Goal: Obtain resource: Download file/media

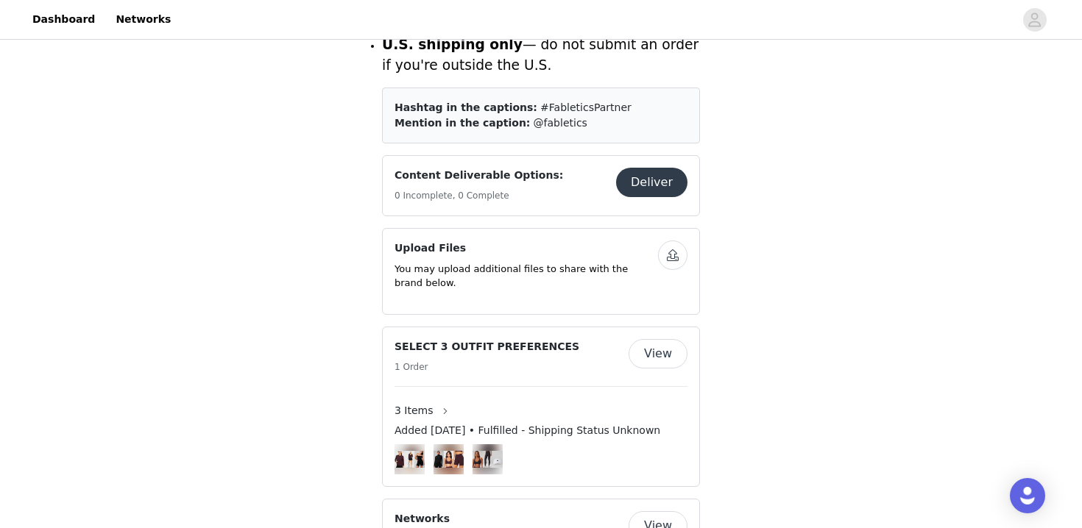
scroll to position [823, 0]
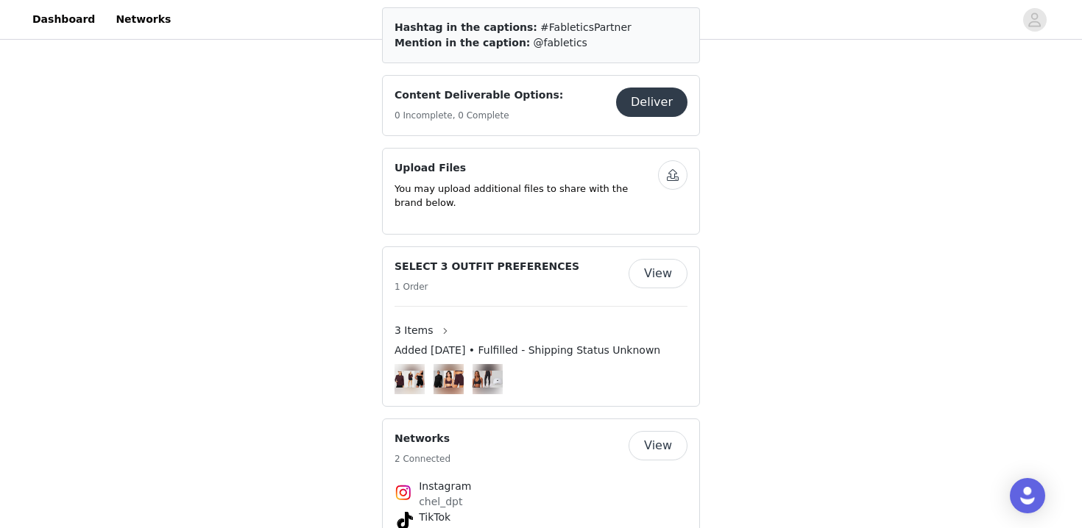
click at [474, 371] on img at bounding box center [487, 379] width 30 height 17
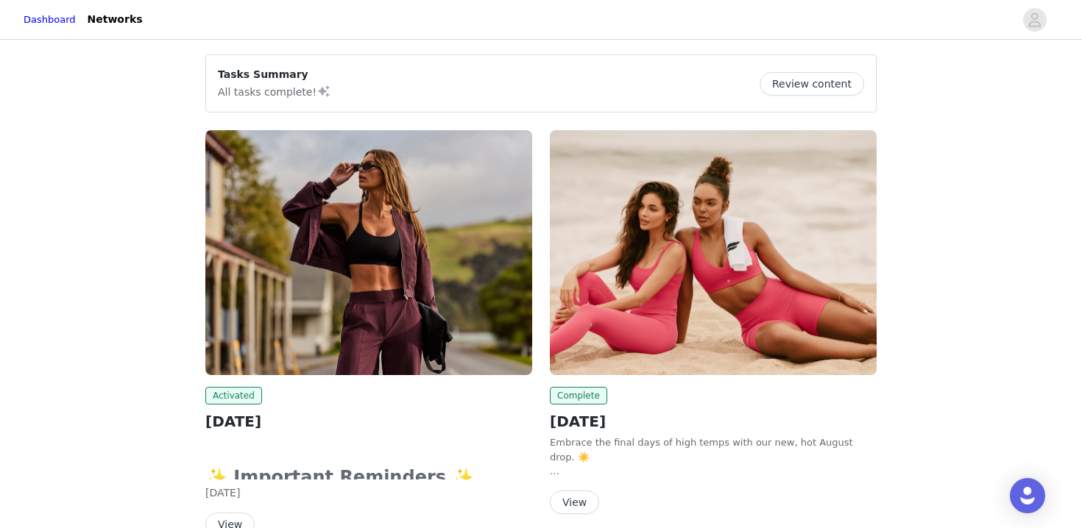
scroll to position [97, 0]
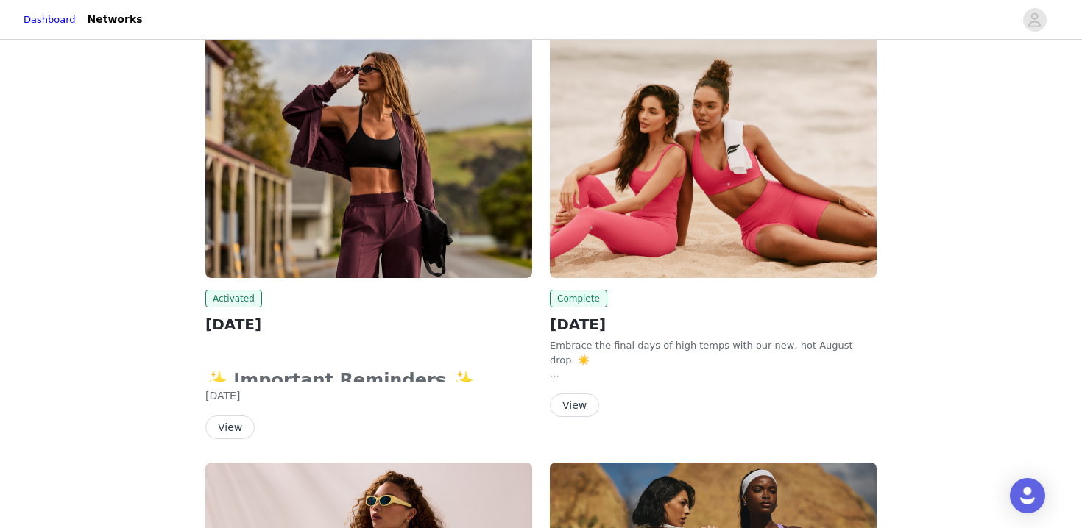
click at [235, 425] on button "View" at bounding box center [229, 428] width 49 height 24
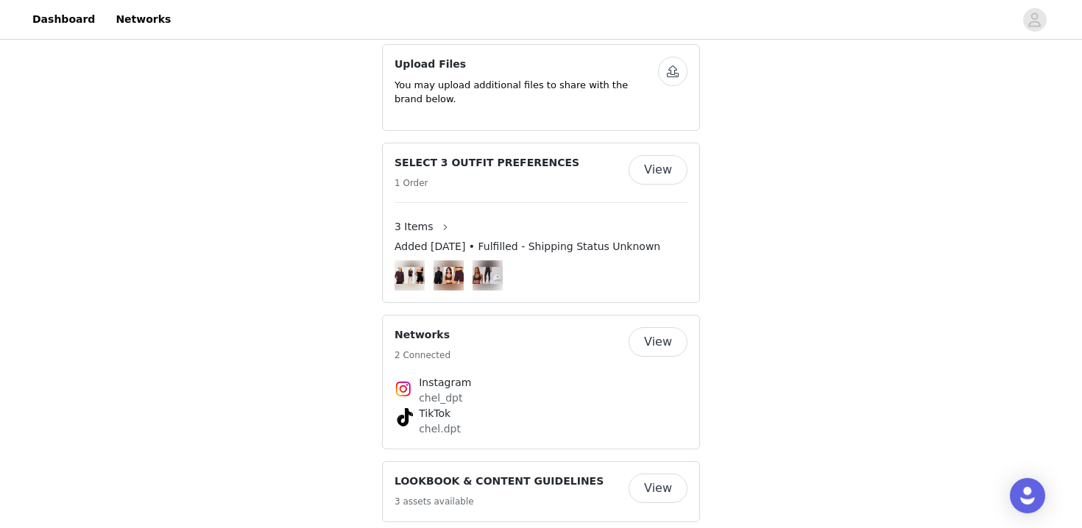
scroll to position [963, 0]
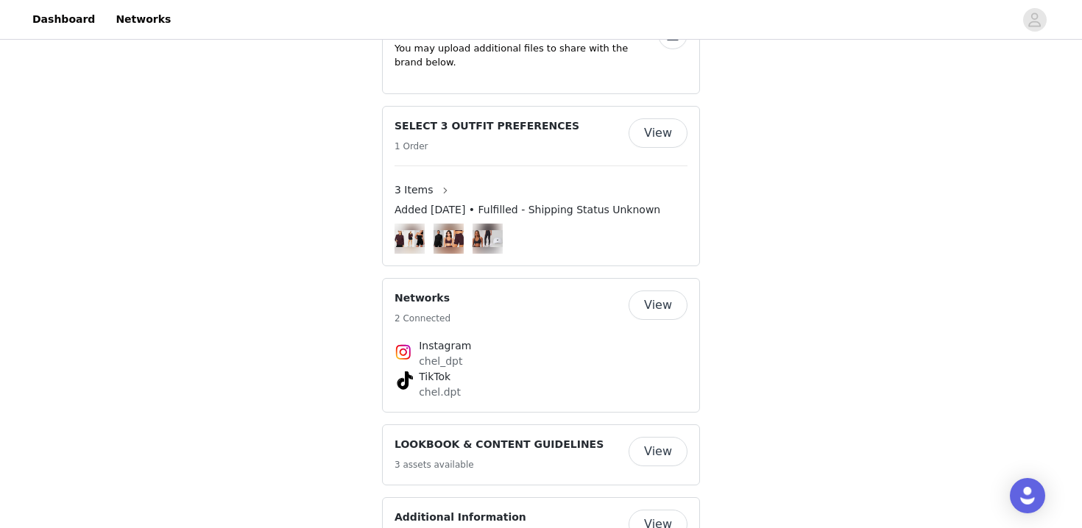
click at [661, 437] on button "View" at bounding box center [657, 451] width 59 height 29
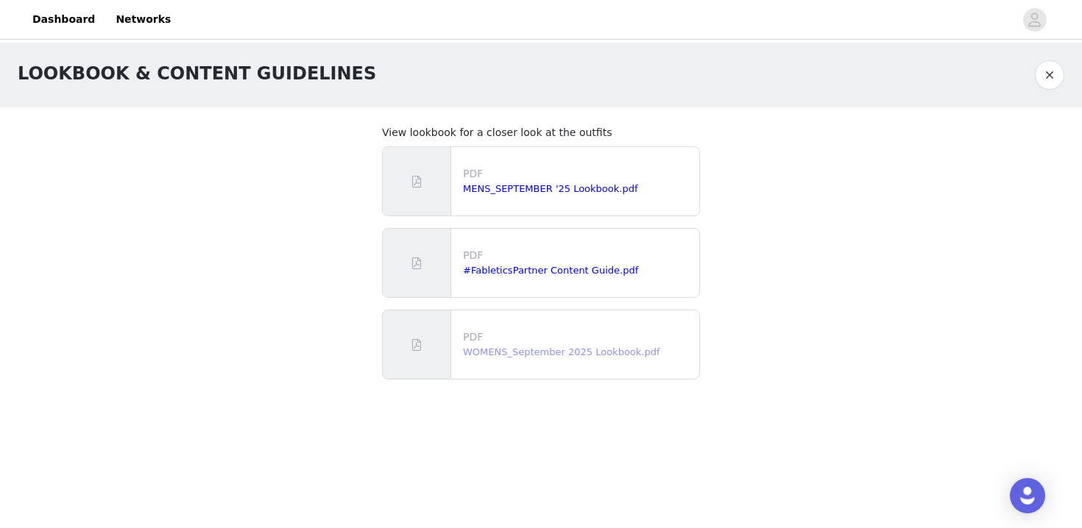
click at [519, 350] on link "WOMENS_September 2025 Lookbook.pdf" at bounding box center [561, 352] width 197 height 11
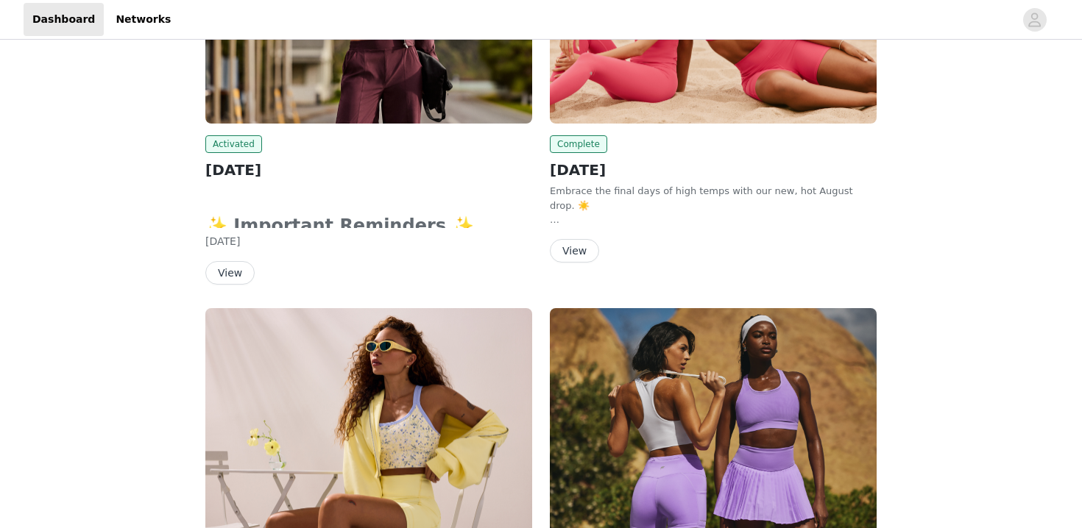
scroll to position [209, 0]
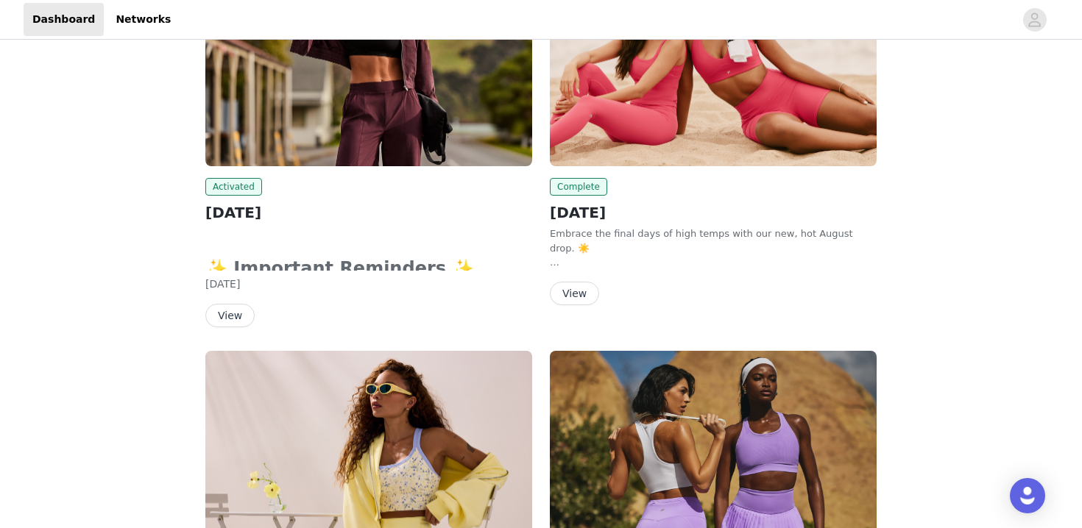
click at [576, 290] on button "View" at bounding box center [574, 294] width 49 height 24
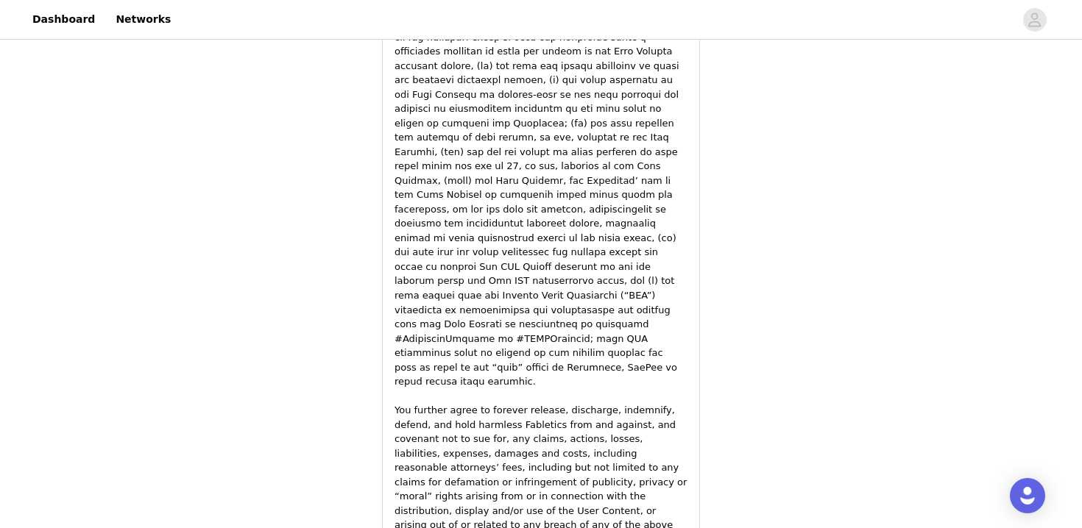
scroll to position [2456, 0]
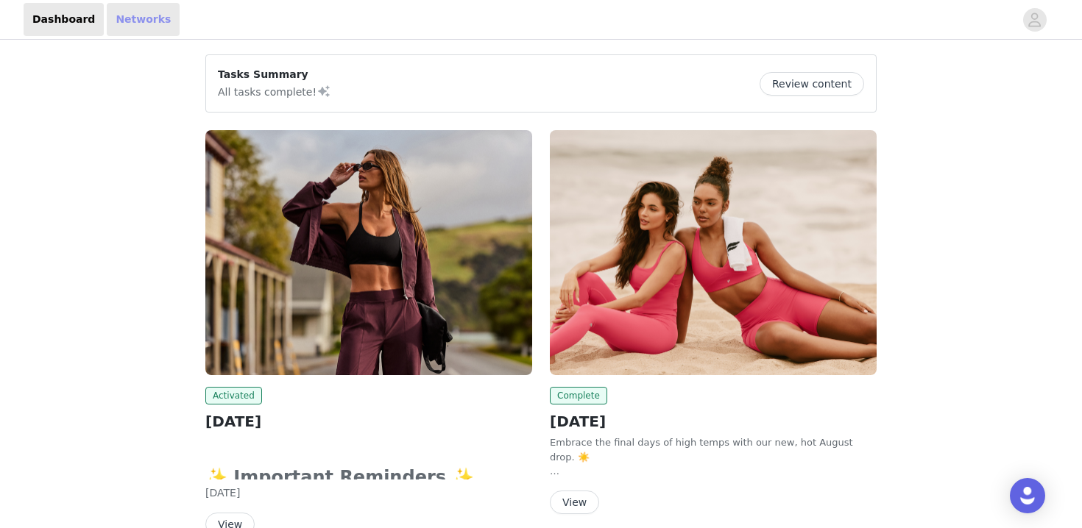
click at [138, 22] on link "Networks" at bounding box center [143, 19] width 73 height 33
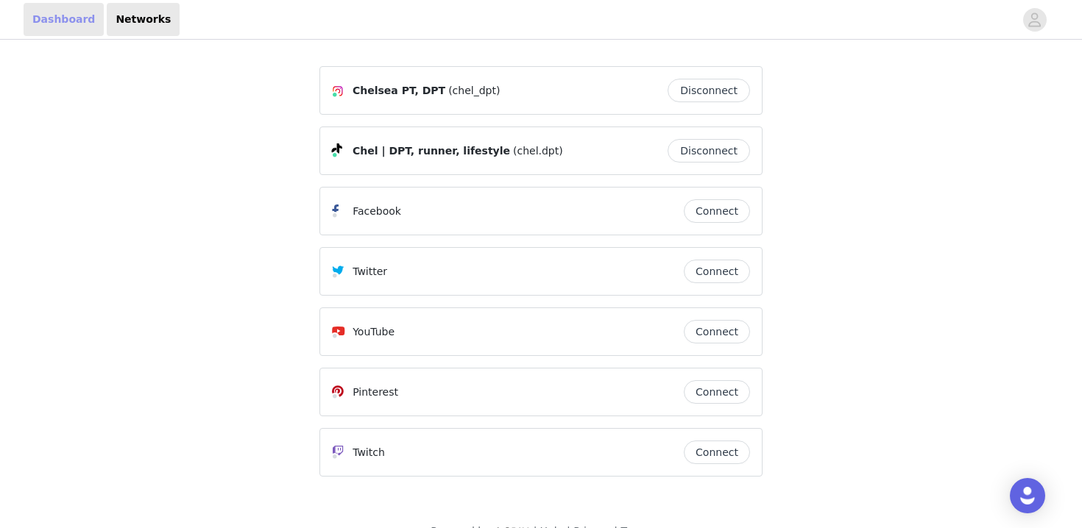
click at [75, 18] on link "Dashboard" at bounding box center [64, 19] width 80 height 33
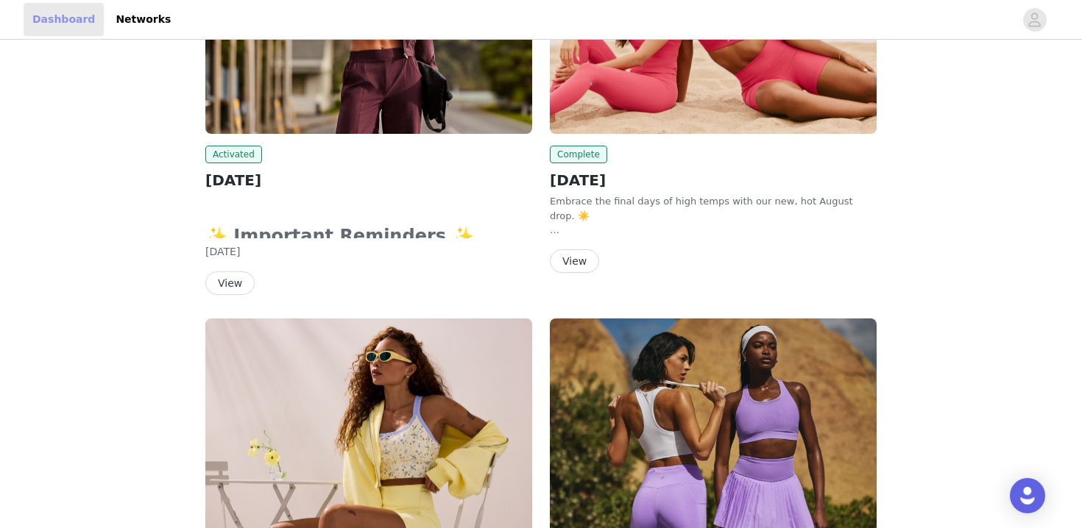
scroll to position [78, 0]
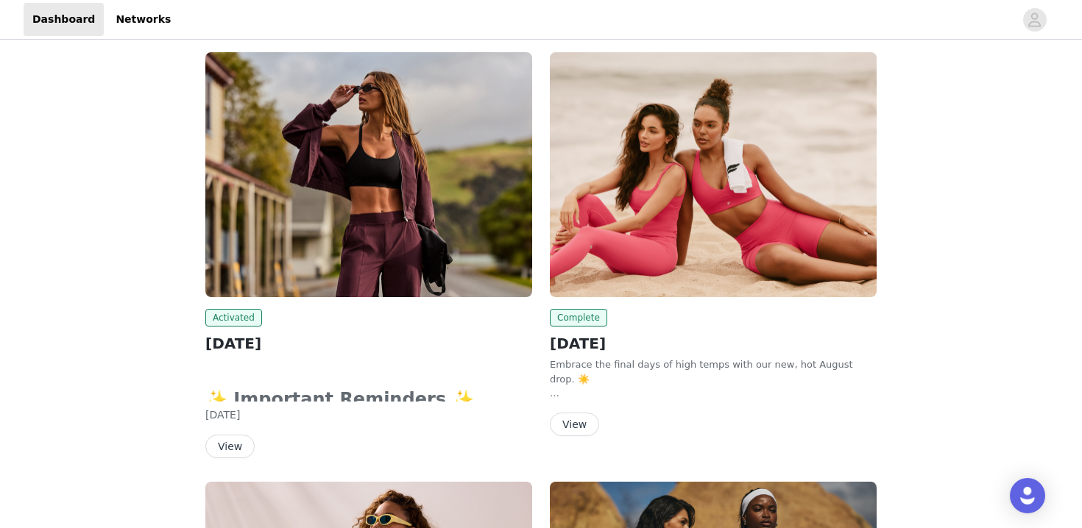
click at [572, 198] on img at bounding box center [713, 174] width 327 height 245
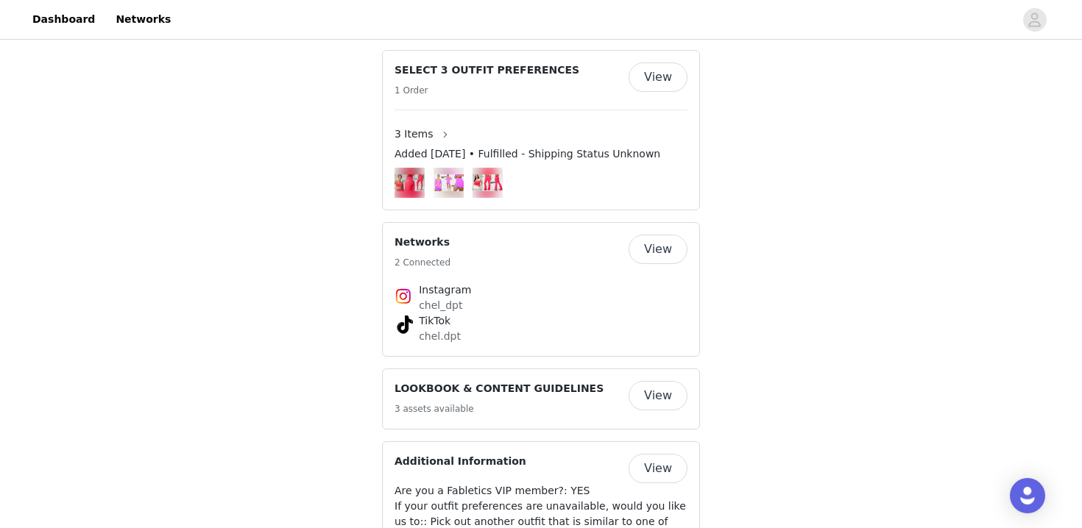
scroll to position [957, 0]
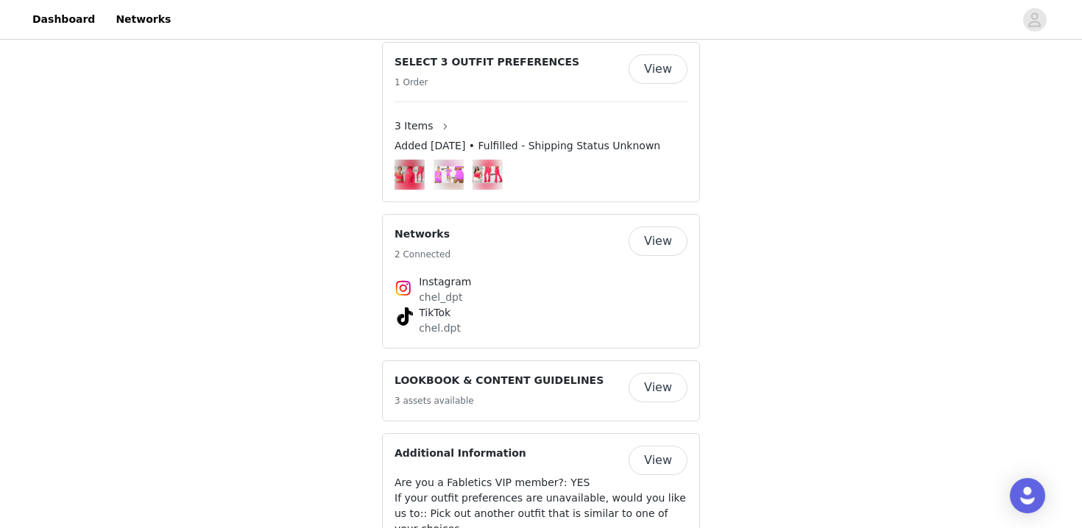
click at [662, 373] on button "View" at bounding box center [657, 387] width 59 height 29
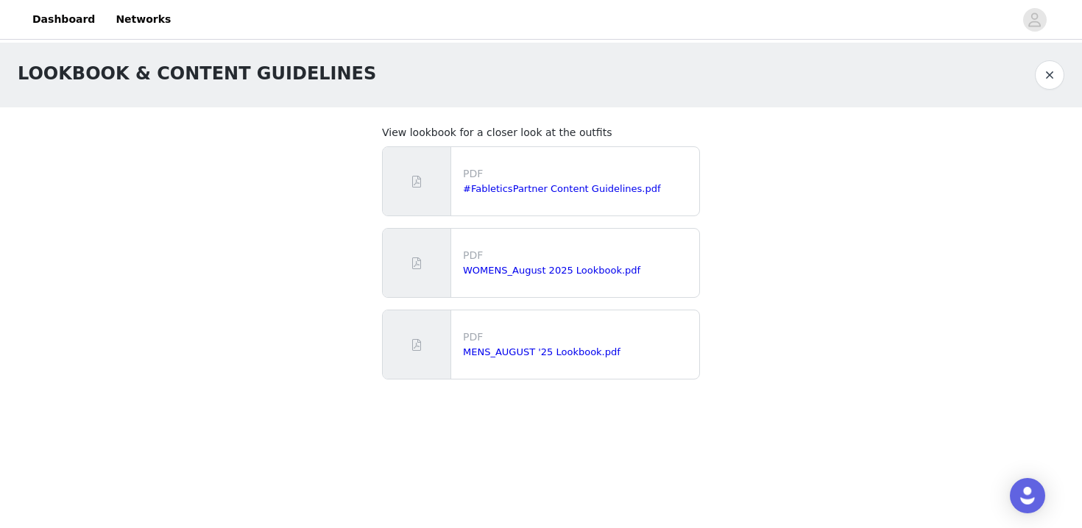
click at [485, 262] on p "PDF" at bounding box center [578, 255] width 230 height 15
click at [483, 266] on link "WOMENS_August 2025 Lookbook.pdf" at bounding box center [551, 270] width 177 height 11
